Goal: Navigation & Orientation: Find specific page/section

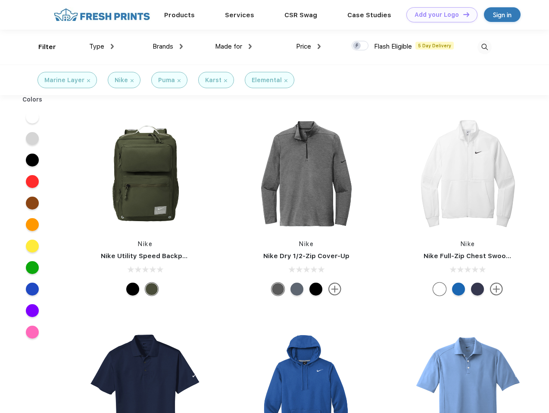
click at [438, 15] on link "Add your Logo Design Tool" at bounding box center [441, 14] width 71 height 15
click at [0, 0] on div "Design Tool" at bounding box center [0, 0] width 0 height 0
click at [462, 14] on link "Add your Logo Design Tool" at bounding box center [441, 14] width 71 height 15
click at [41, 47] on div "Filter" at bounding box center [47, 47] width 18 height 10
click at [102, 47] on span "Type" at bounding box center [96, 47] width 15 height 8
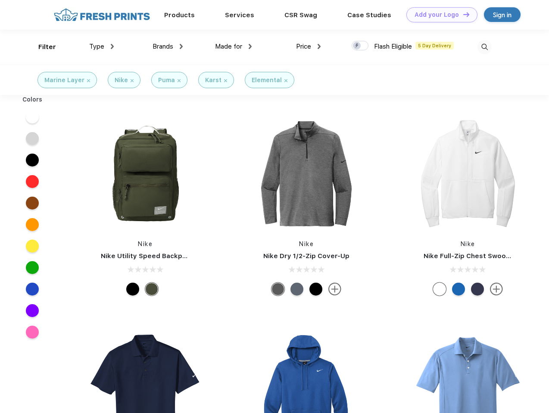
click at [168, 47] on span "Brands" at bounding box center [162, 47] width 21 height 8
click at [233, 47] on span "Made for" at bounding box center [228, 47] width 27 height 8
click at [308, 47] on span "Price" at bounding box center [303, 47] width 15 height 8
click at [360, 46] on div at bounding box center [359, 45] width 17 height 9
click at [357, 46] on input "checkbox" at bounding box center [354, 43] width 6 height 6
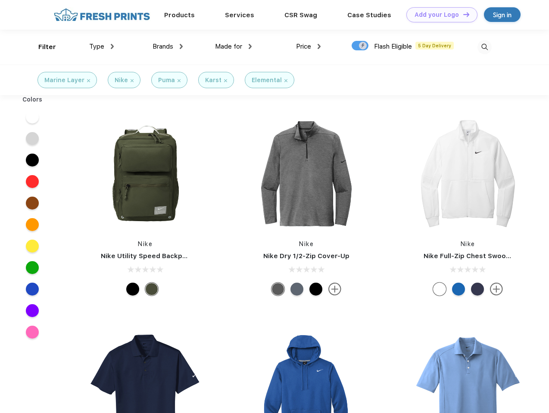
click at [484, 47] on img at bounding box center [484, 47] width 14 height 14
